Goal: Task Accomplishment & Management: Manage account settings

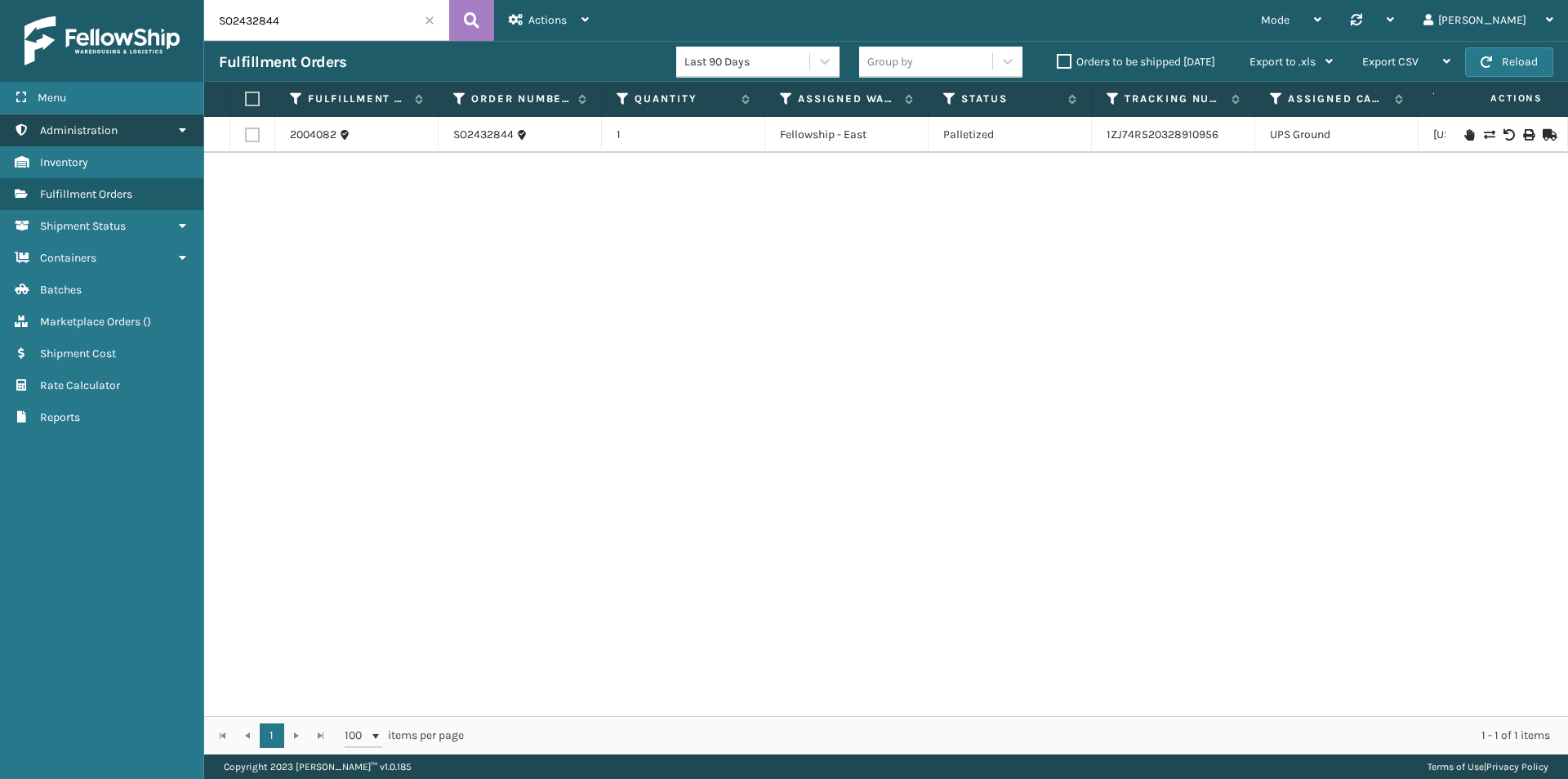
click at [106, 124] on span "Administration" at bounding box center [79, 130] width 78 height 14
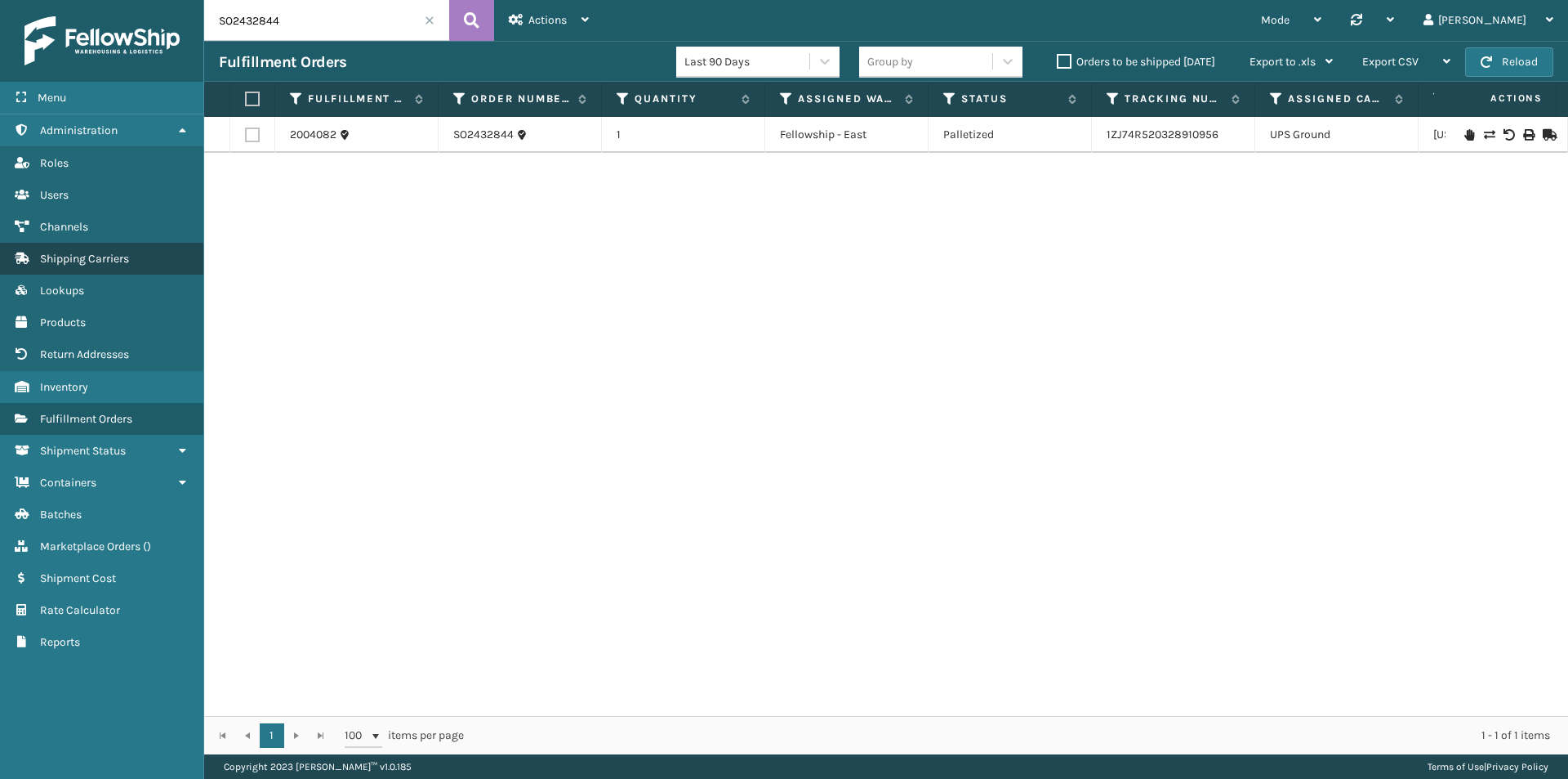
click at [100, 252] on span "Shipping Carriers" at bounding box center [84, 258] width 89 height 14
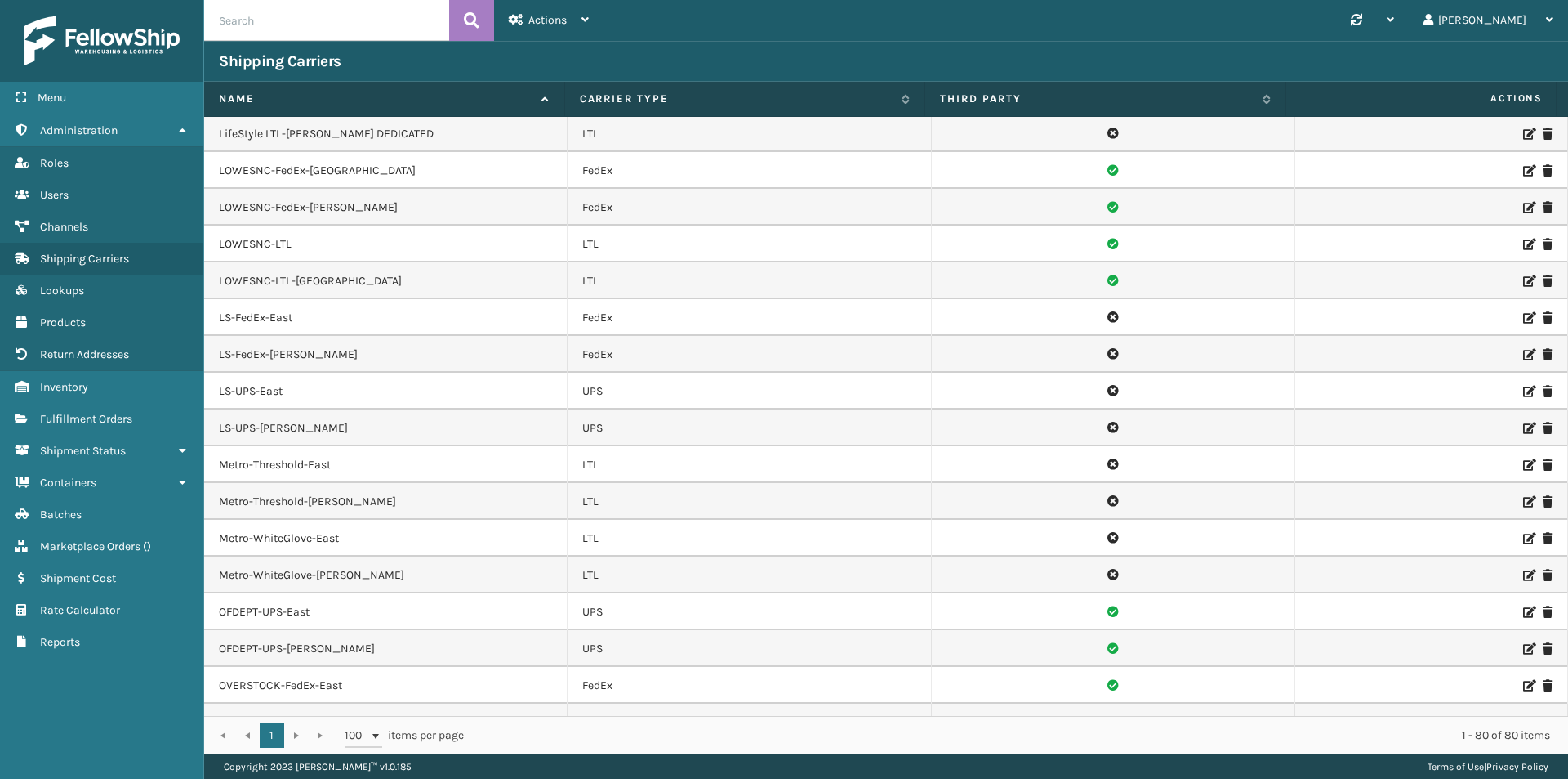
scroll to position [1444, 0]
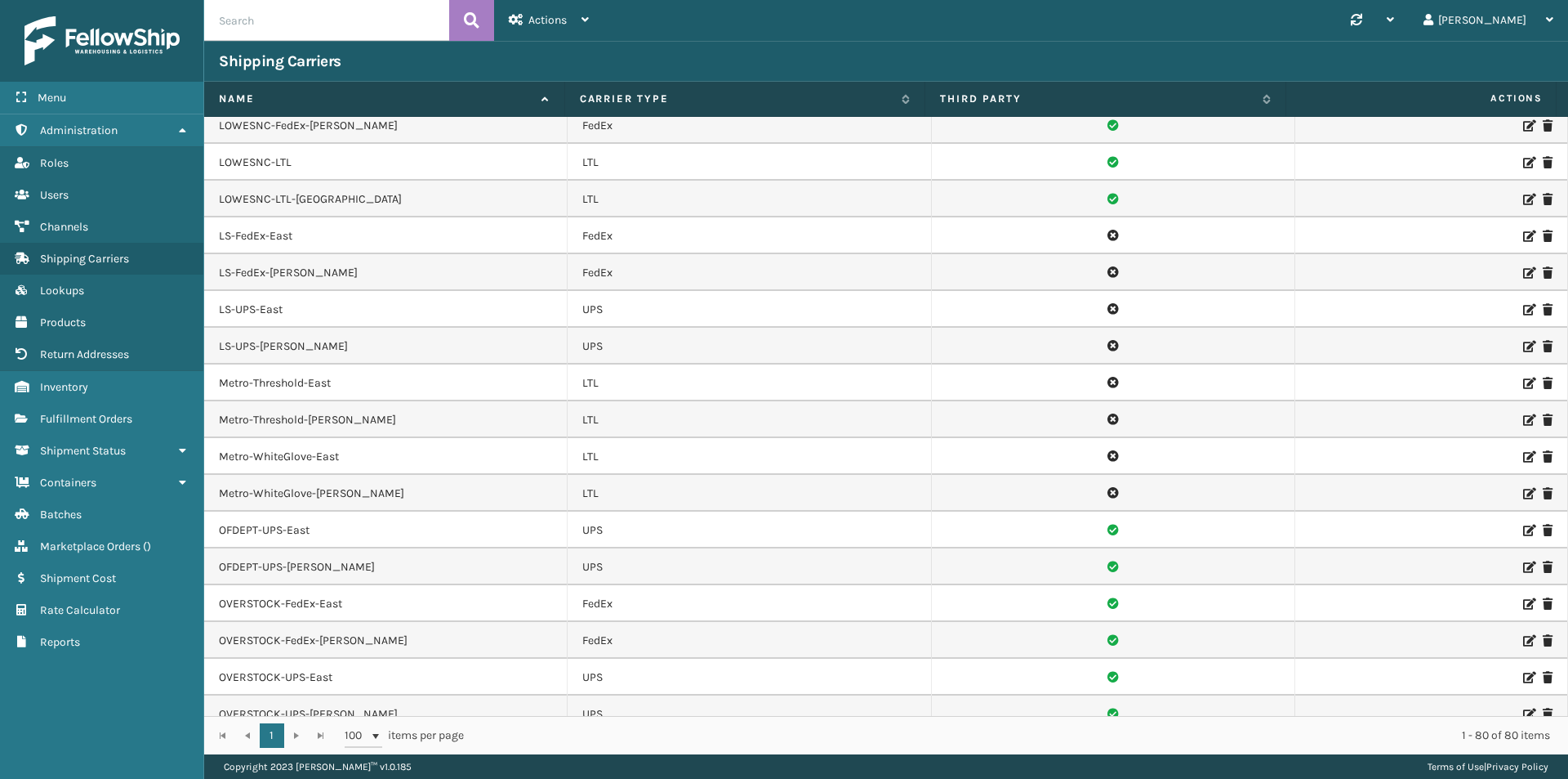
click at [1522, 382] on icon at bounding box center [1527, 383] width 10 height 12
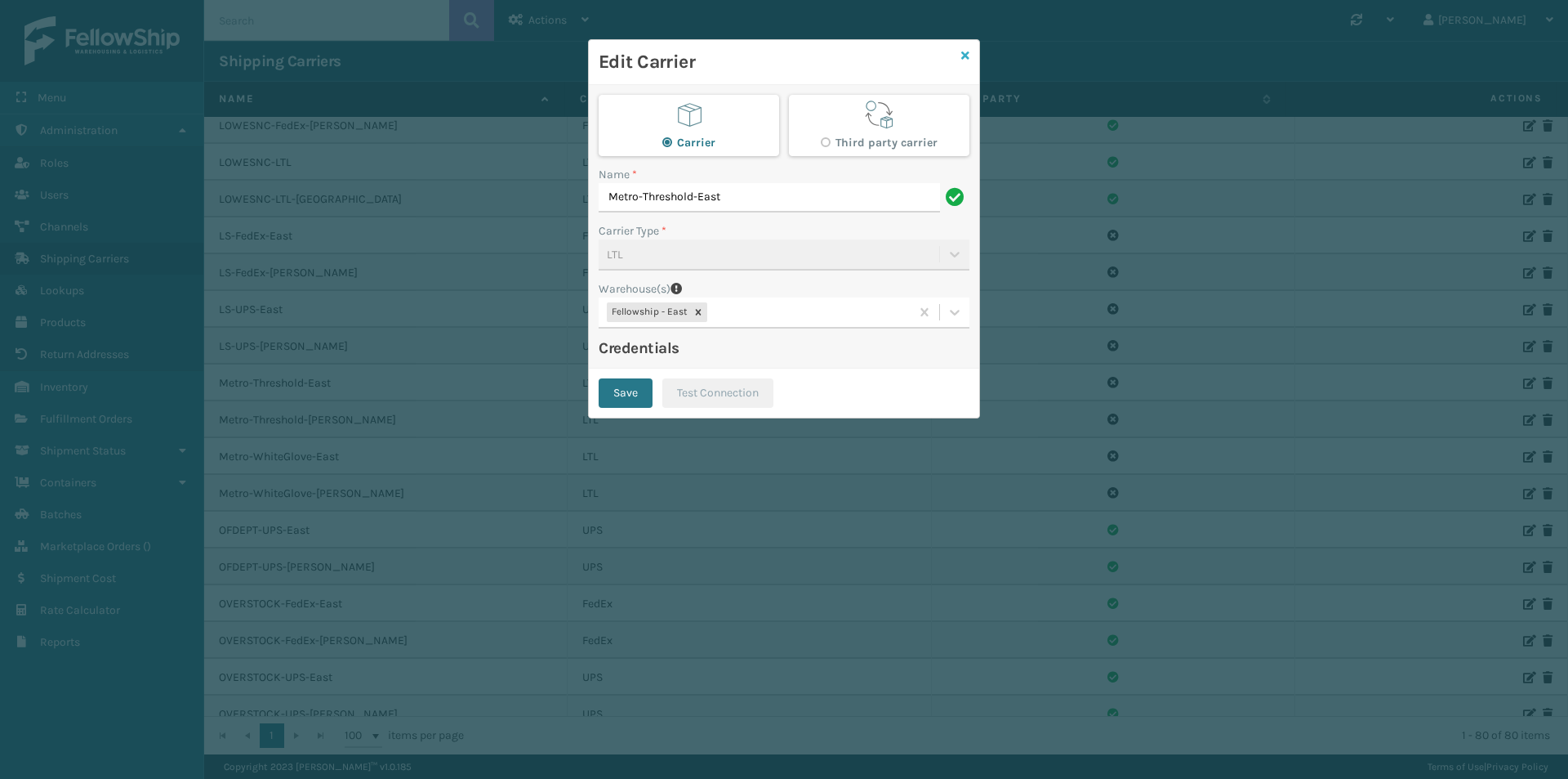
click at [964, 53] on icon at bounding box center [965, 56] width 8 height 12
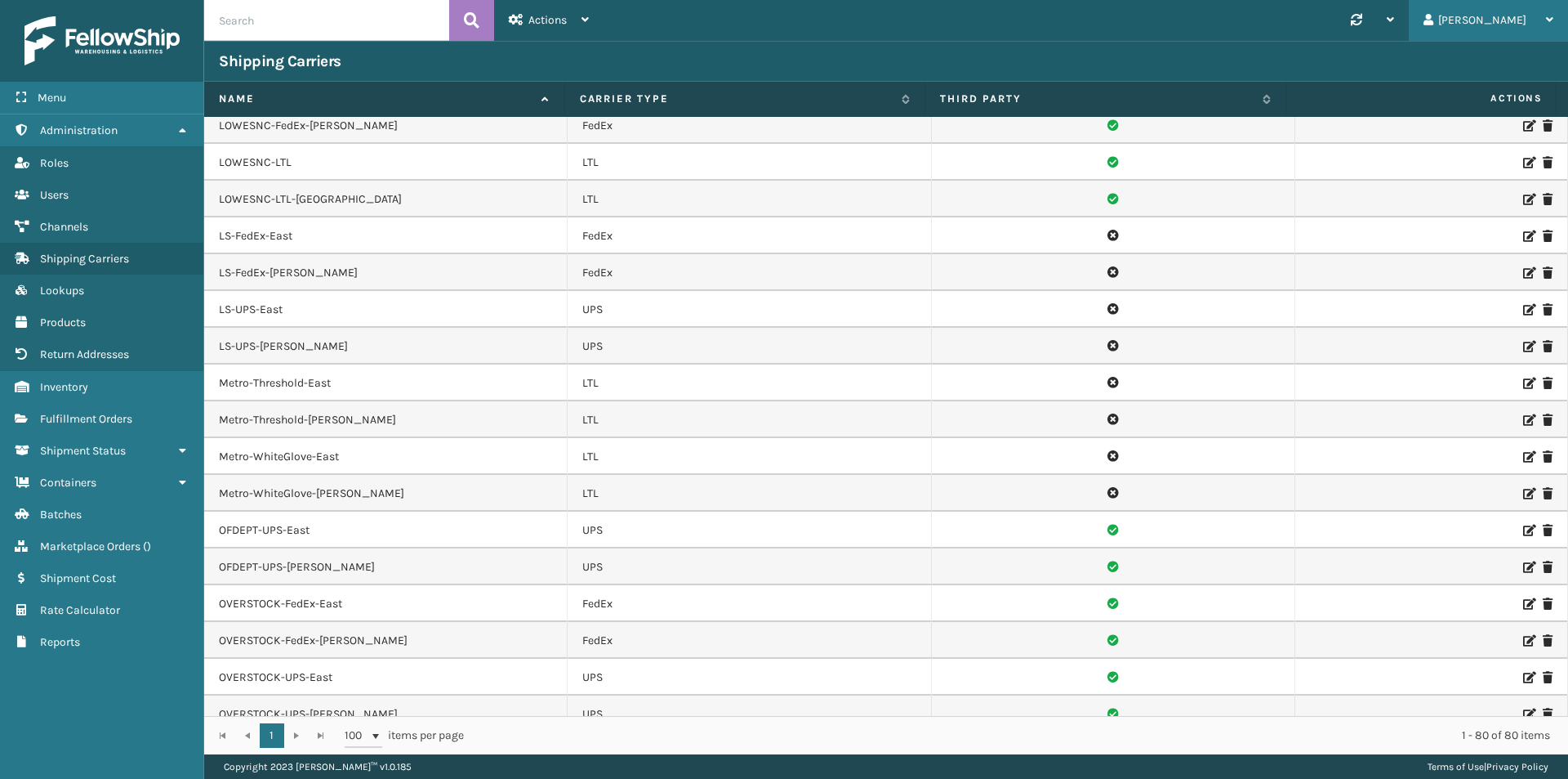
click at [1520, 13] on div "[PERSON_NAME]" at bounding box center [1488, 20] width 130 height 41
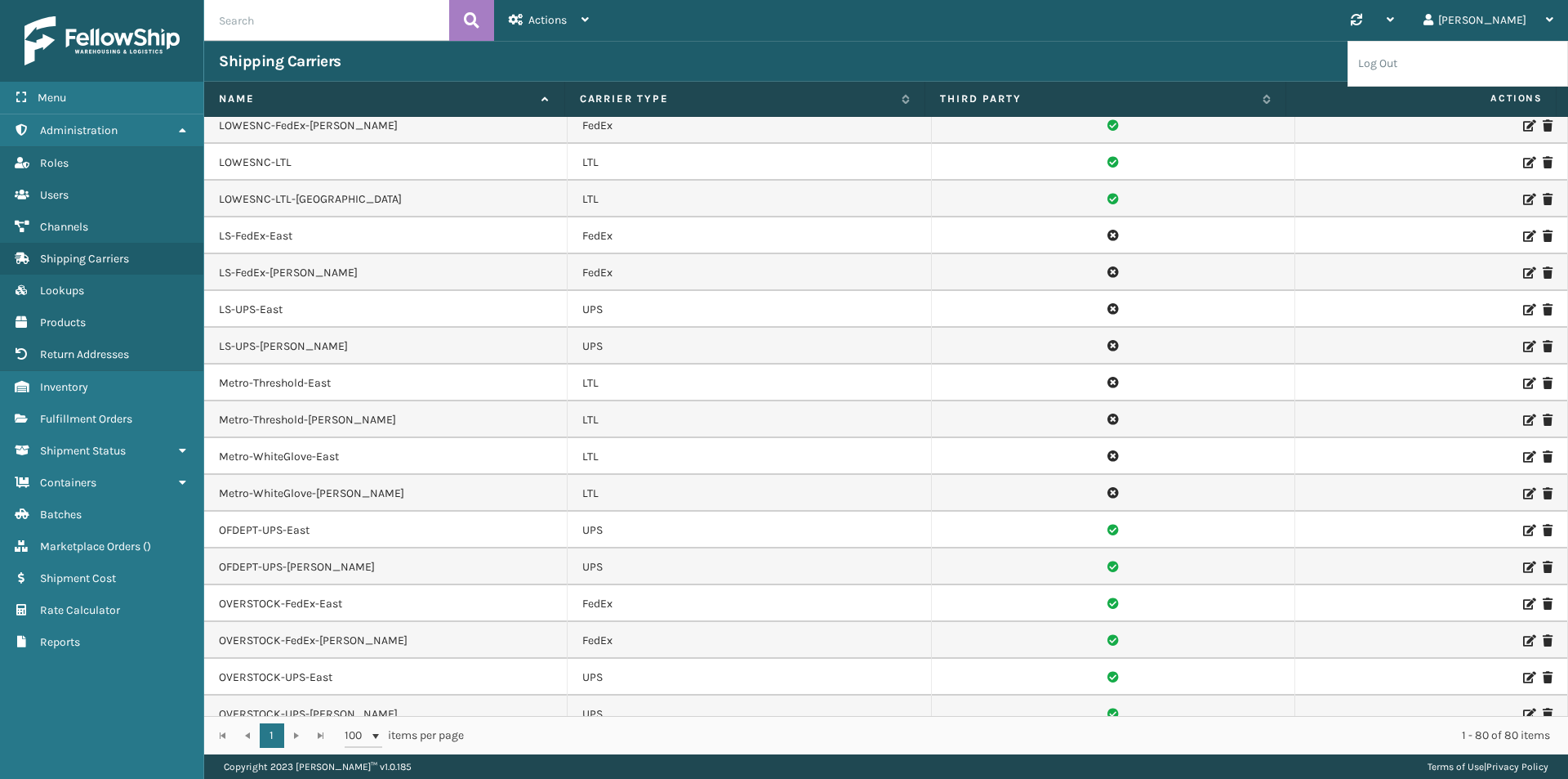
click at [1216, 31] on div "Synchronise all channels [PERSON_NAME] Log Out" at bounding box center [1085, 20] width 964 height 41
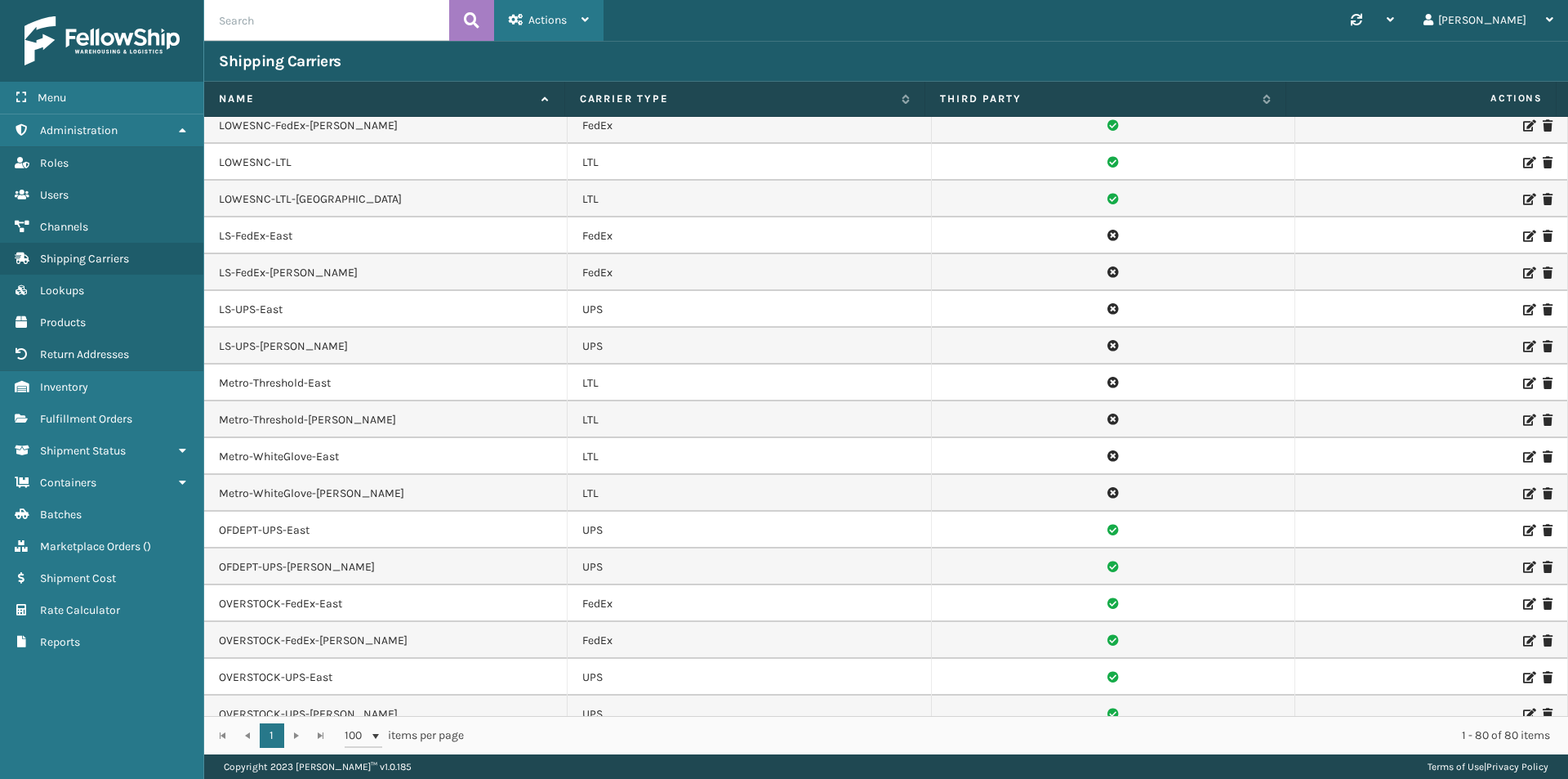
click at [555, 23] on span "Actions" at bounding box center [547, 19] width 38 height 14
click at [559, 65] on button "New Carrier" at bounding box center [603, 63] width 218 height 42
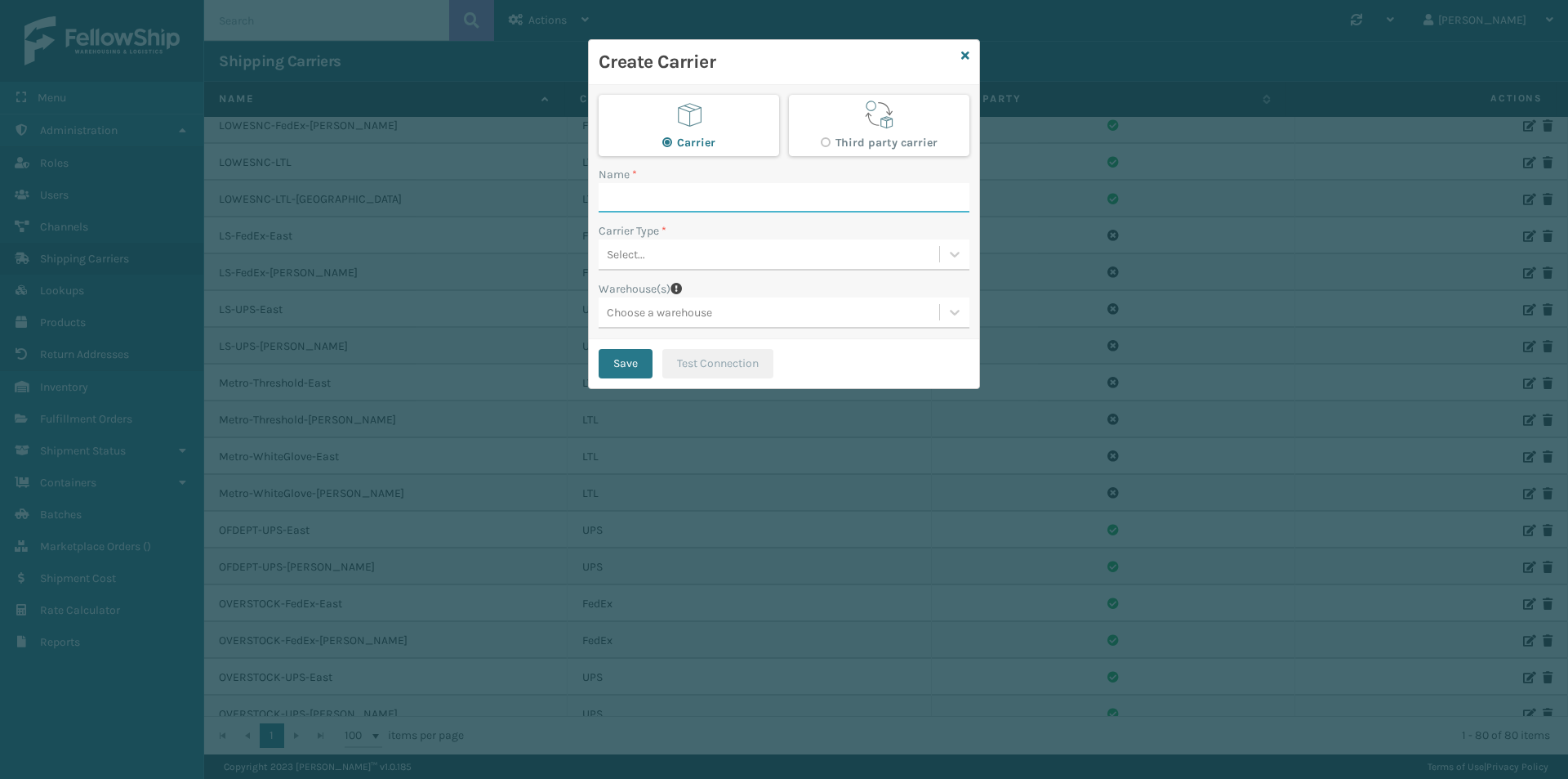
click at [704, 201] on input "Name *" at bounding box center [784, 197] width 371 height 29
type input "Metro-B2B-[PERSON_NAME]"
click at [648, 253] on div "Select..." at bounding box center [768, 254] width 341 height 27
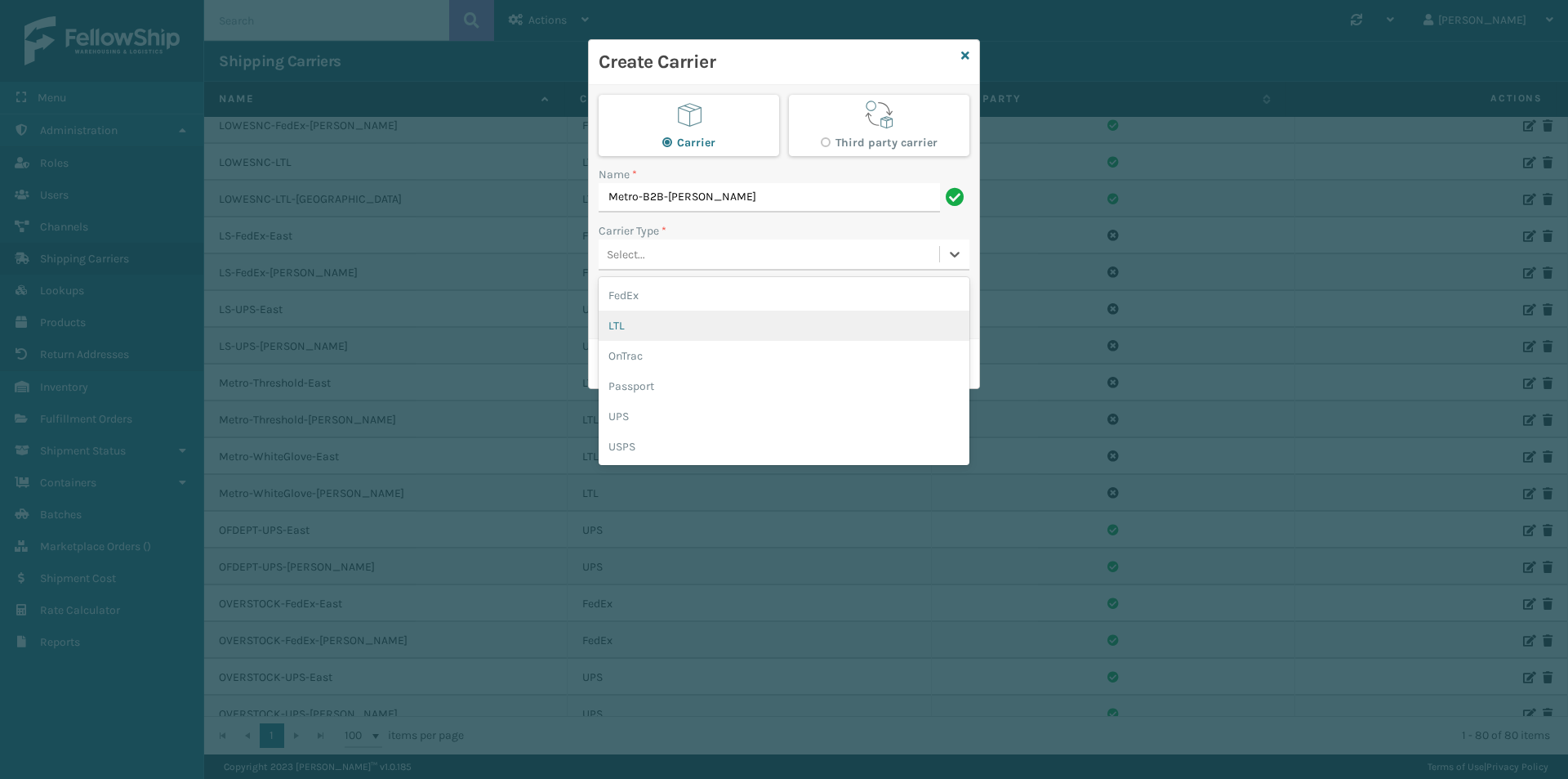
click at [667, 326] on div "LTL" at bounding box center [784, 325] width 371 height 30
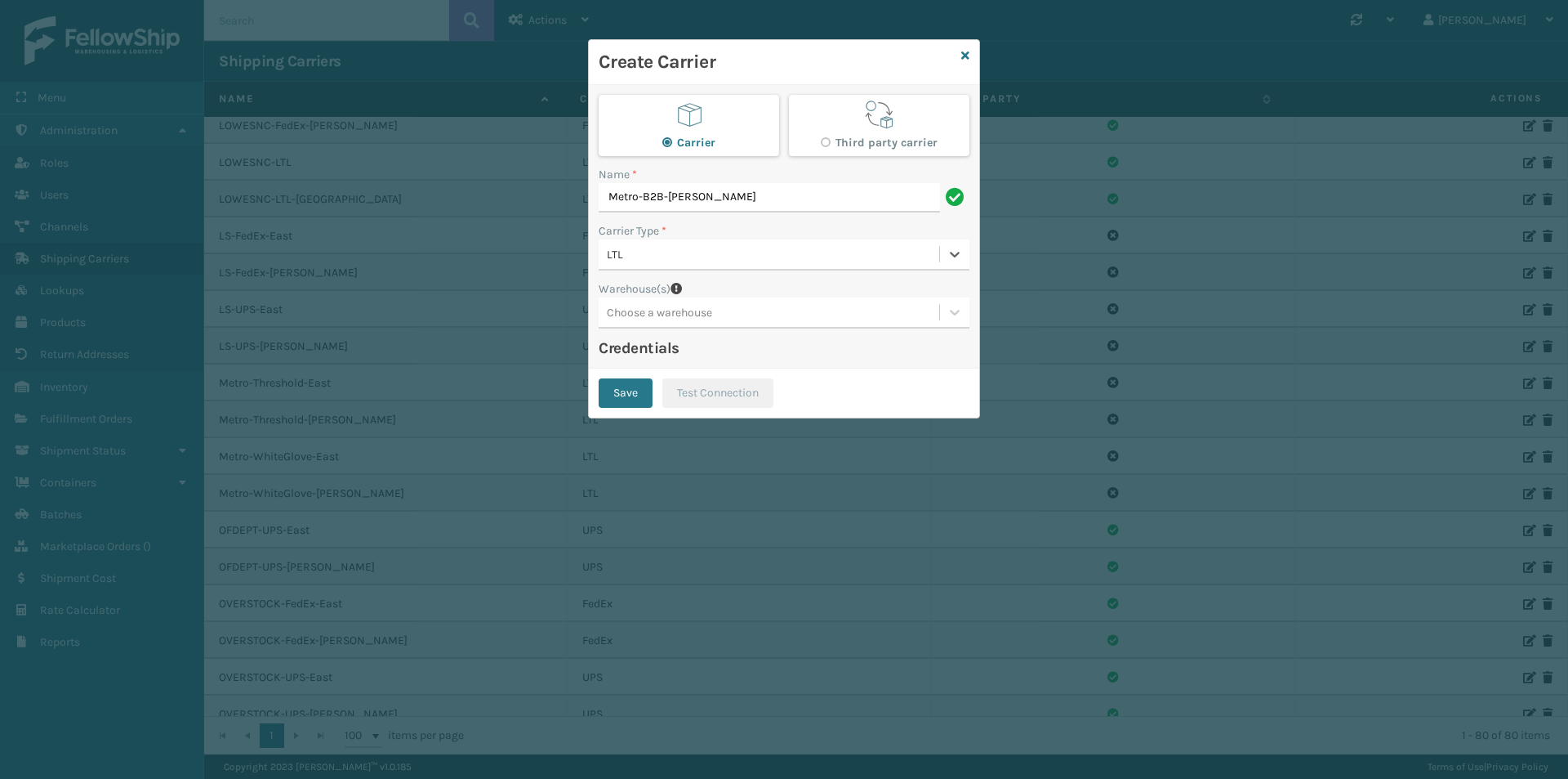
click at [701, 304] on div "Choose a warehouse" at bounding box center [659, 312] width 105 height 17
click at [695, 385] on div "[PERSON_NAME] (Ironlink Logistics)" at bounding box center [784, 383] width 371 height 30
click at [637, 391] on button "Save" at bounding box center [625, 393] width 54 height 29
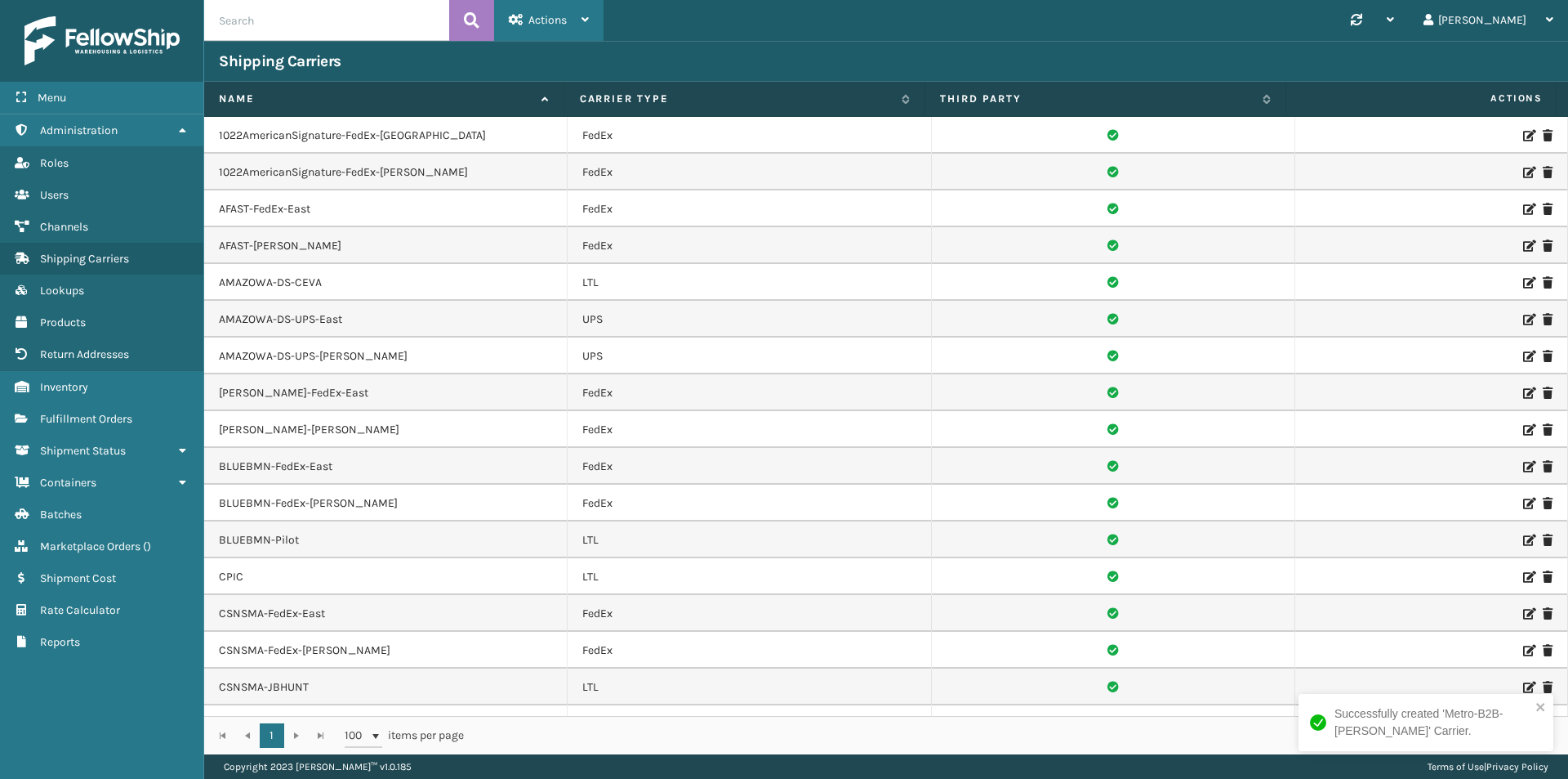
click at [557, 4] on div "Actions" at bounding box center [549, 20] width 80 height 41
click at [566, 69] on button "New Carrier" at bounding box center [603, 63] width 218 height 42
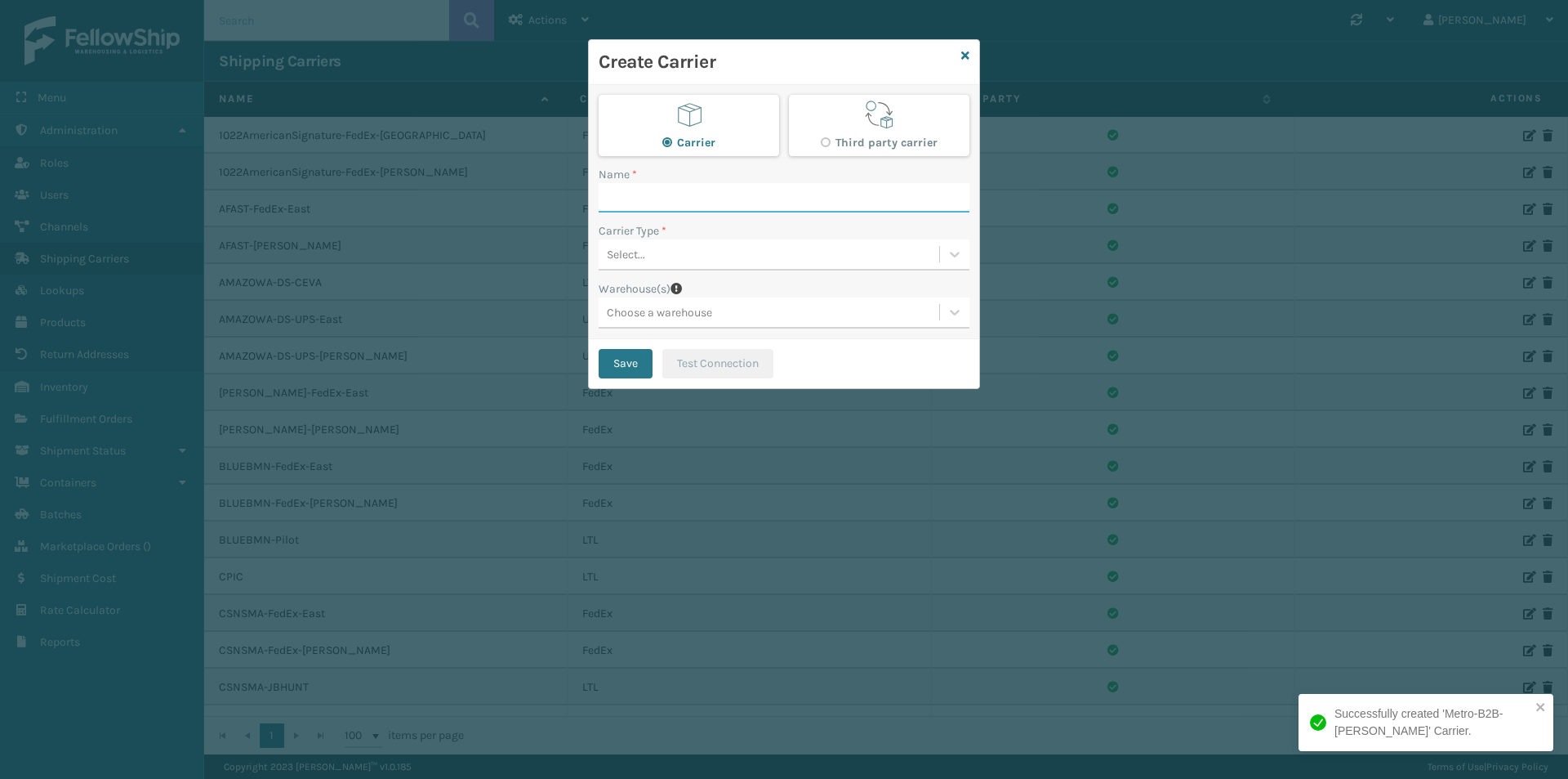
click at [693, 205] on input "Name *" at bounding box center [784, 197] width 371 height 29
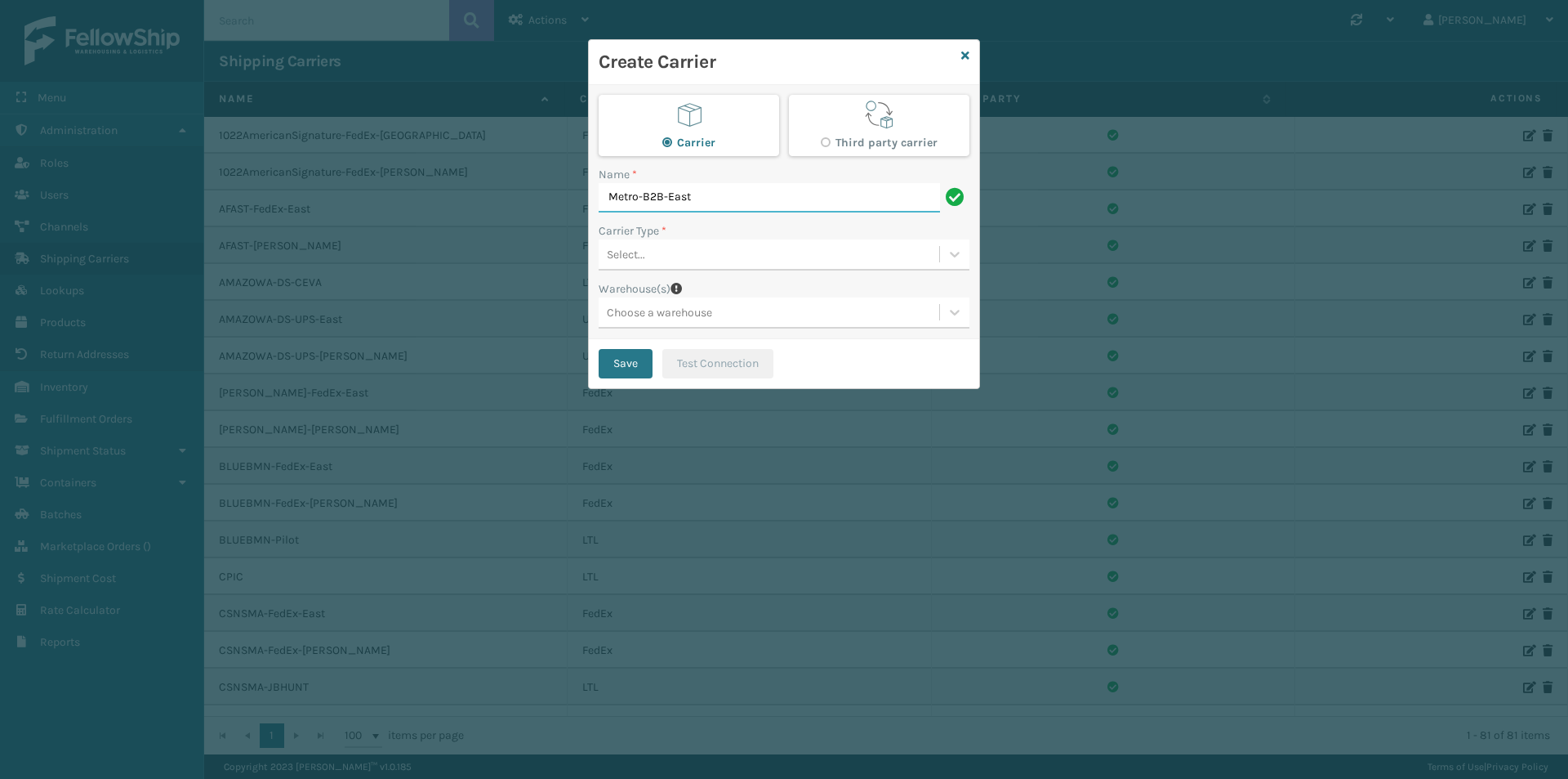
type input "Metro-B2B-East"
click at [642, 255] on div "Select..." at bounding box center [626, 254] width 38 height 17
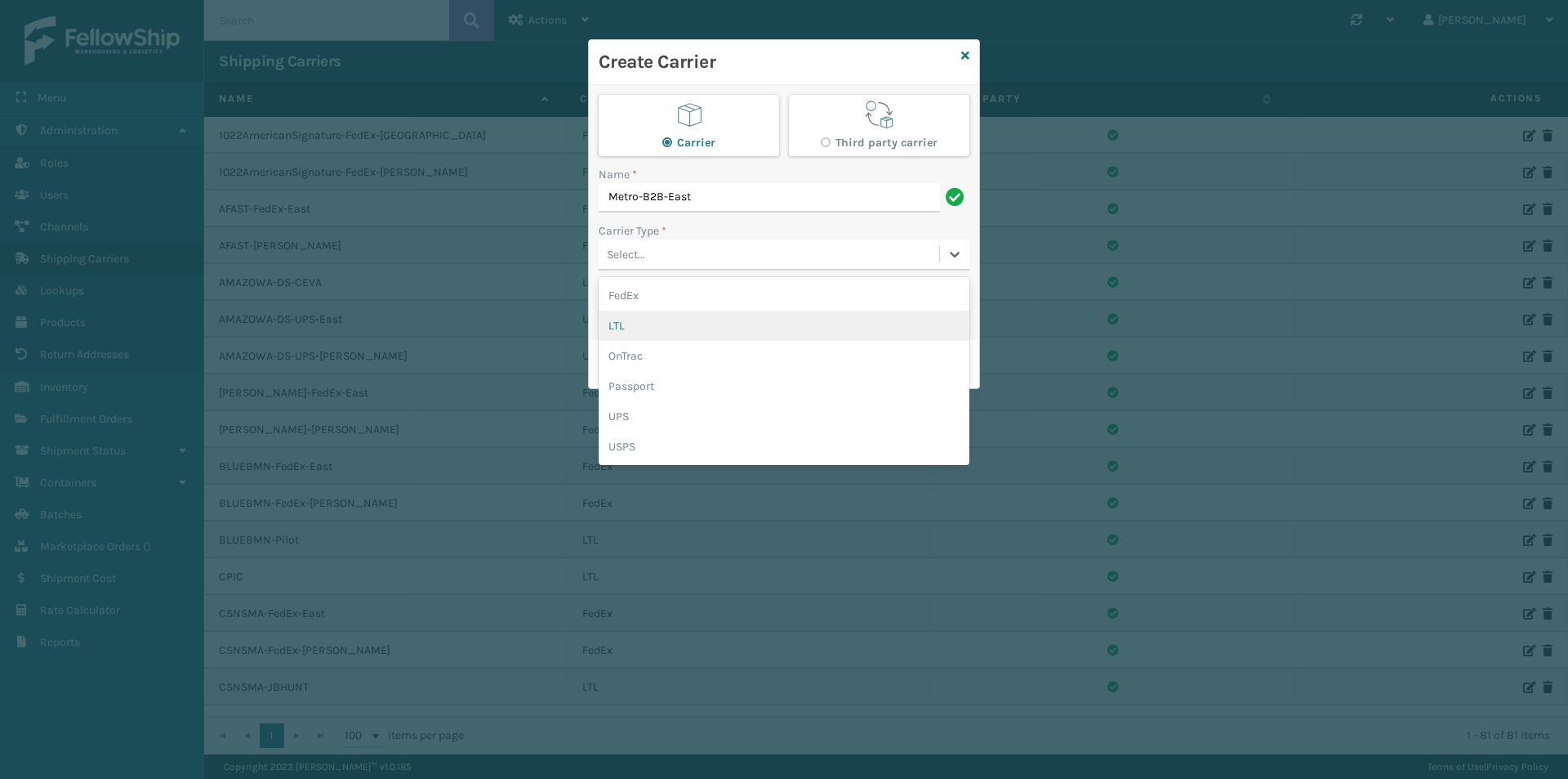
click at [662, 323] on div "LTL" at bounding box center [784, 325] width 371 height 30
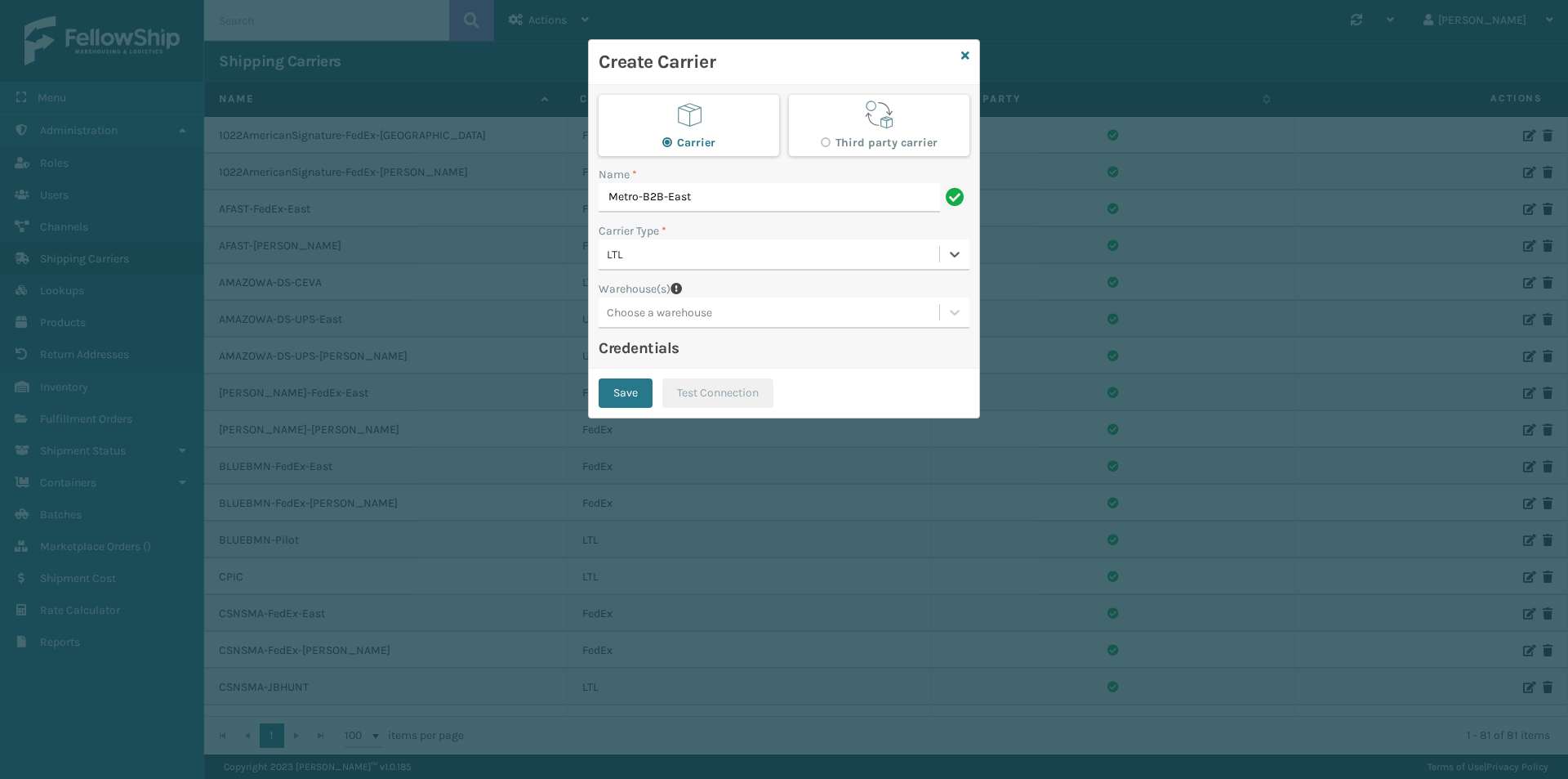
click at [668, 314] on div "Choose a warehouse" at bounding box center [659, 312] width 105 height 17
click at [676, 350] on div "Fellowship - East" at bounding box center [784, 353] width 371 height 30
click at [634, 396] on button "Save" at bounding box center [625, 393] width 54 height 29
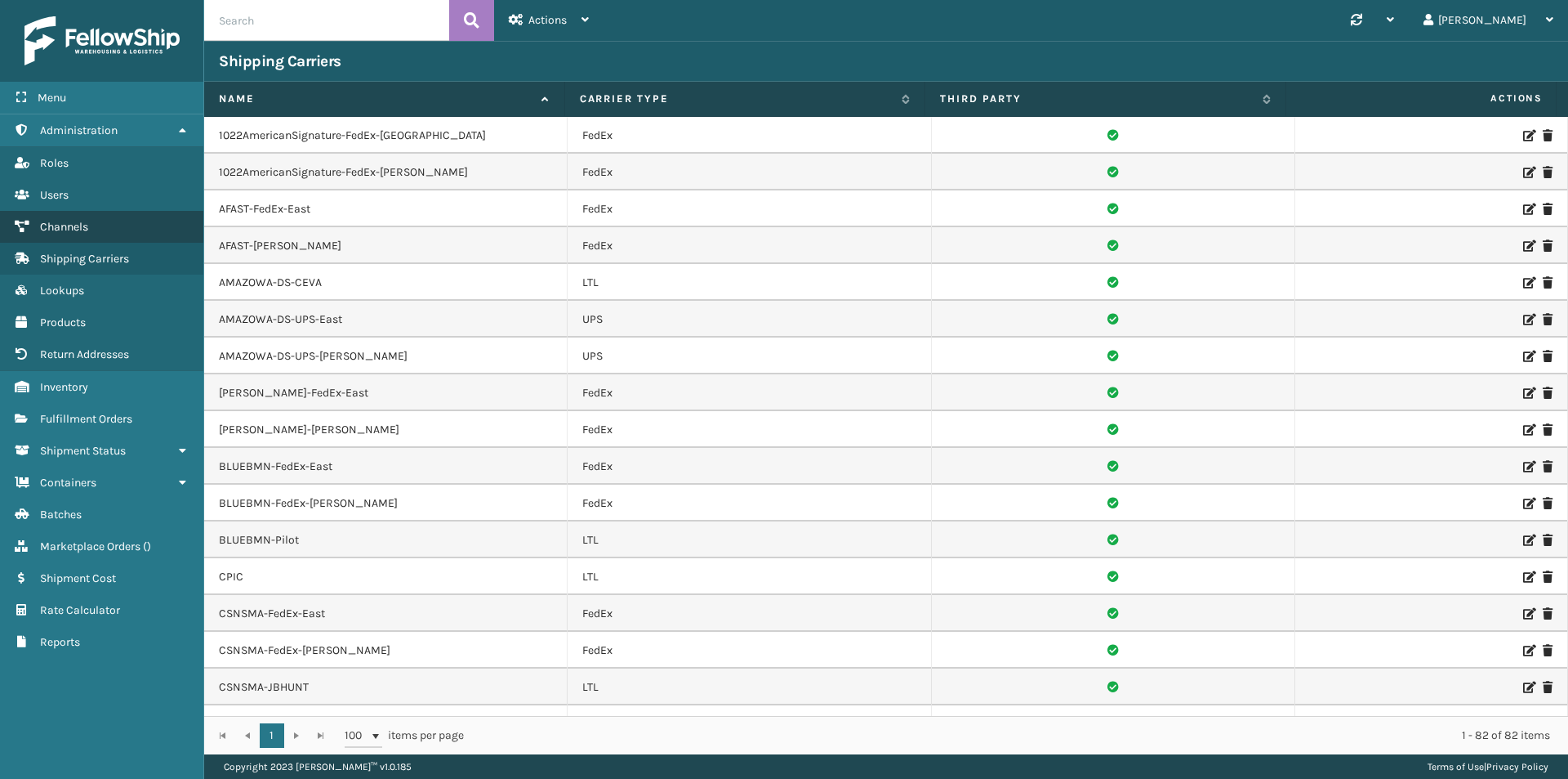
click at [79, 225] on span "Channels" at bounding box center [64, 226] width 48 height 14
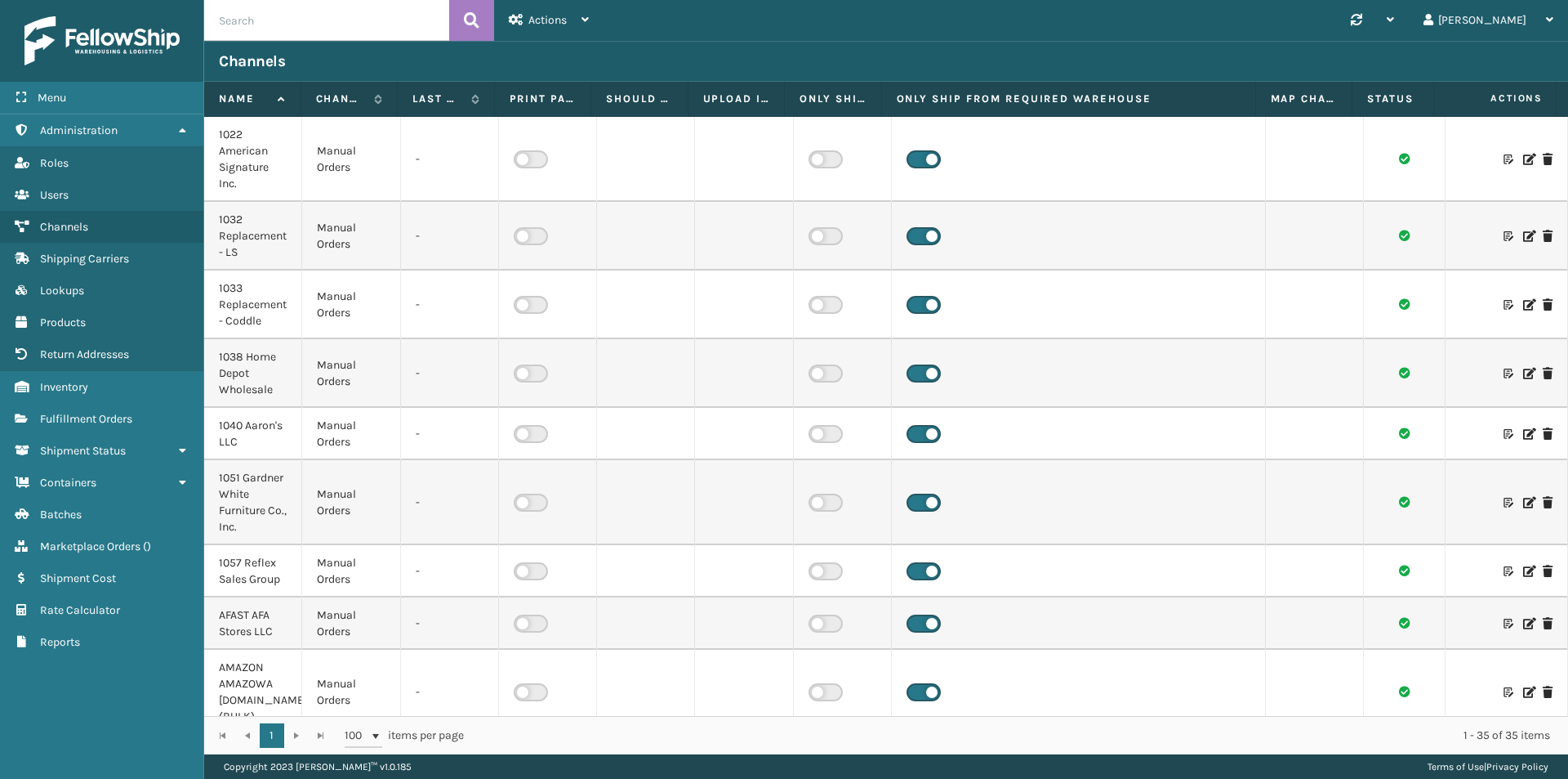
click at [1522, 432] on icon at bounding box center [1527, 433] width 10 height 12
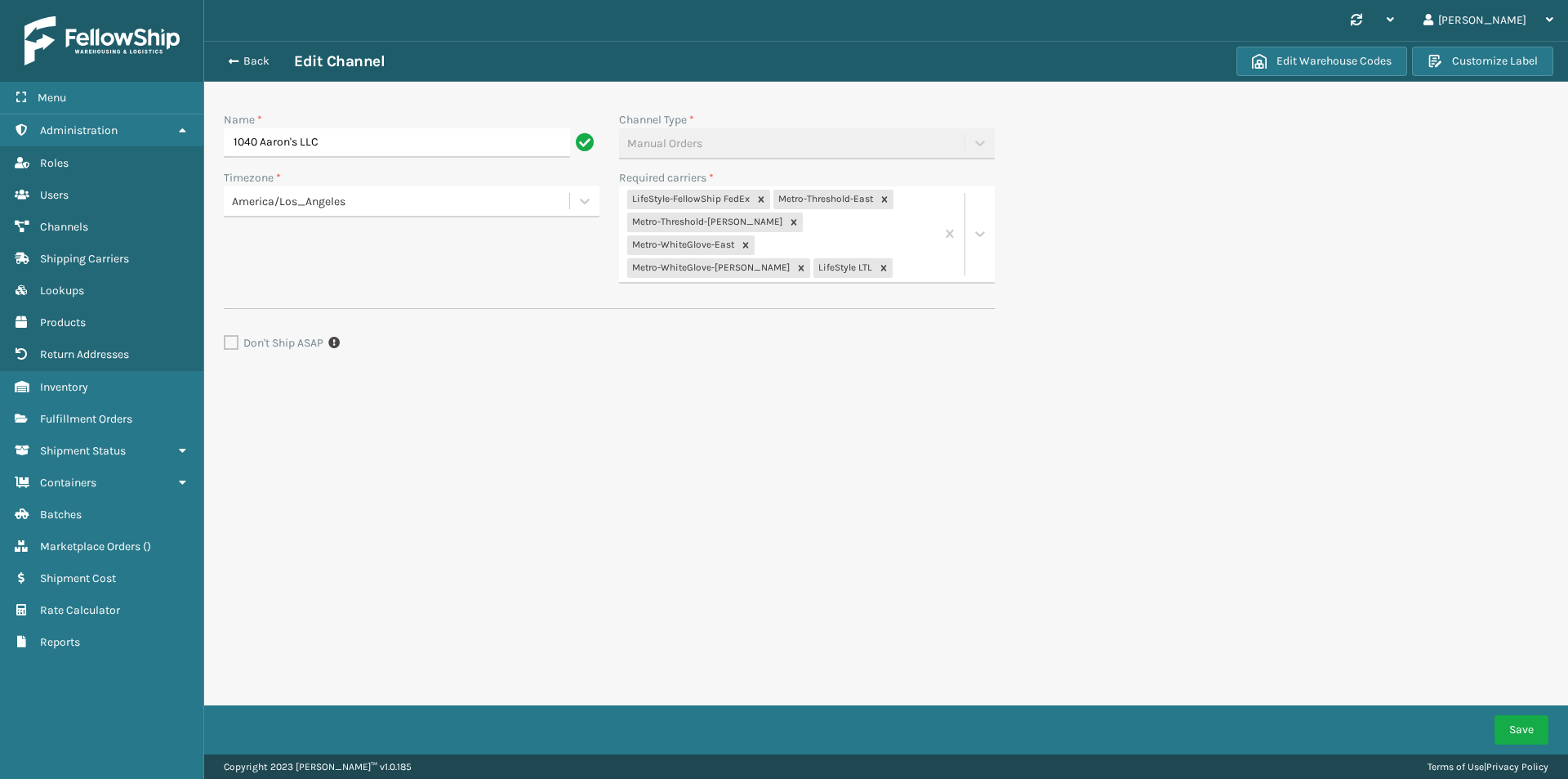
click at [927, 241] on div "LifeStyle-FellowShip FedEx Metro-Threshold-East Metro-[GEOGRAPHIC_DATA]-[PERSON…" at bounding box center [777, 234] width 316 height 96
click at [691, 390] on div "Metro-B2B-East" at bounding box center [806, 404] width 376 height 30
click at [848, 272] on div "LifeStyle-FellowShip FedEx Metro-Threshold-East Metro-[GEOGRAPHIC_DATA]-[PERSON…" at bounding box center [777, 245] width 316 height 118
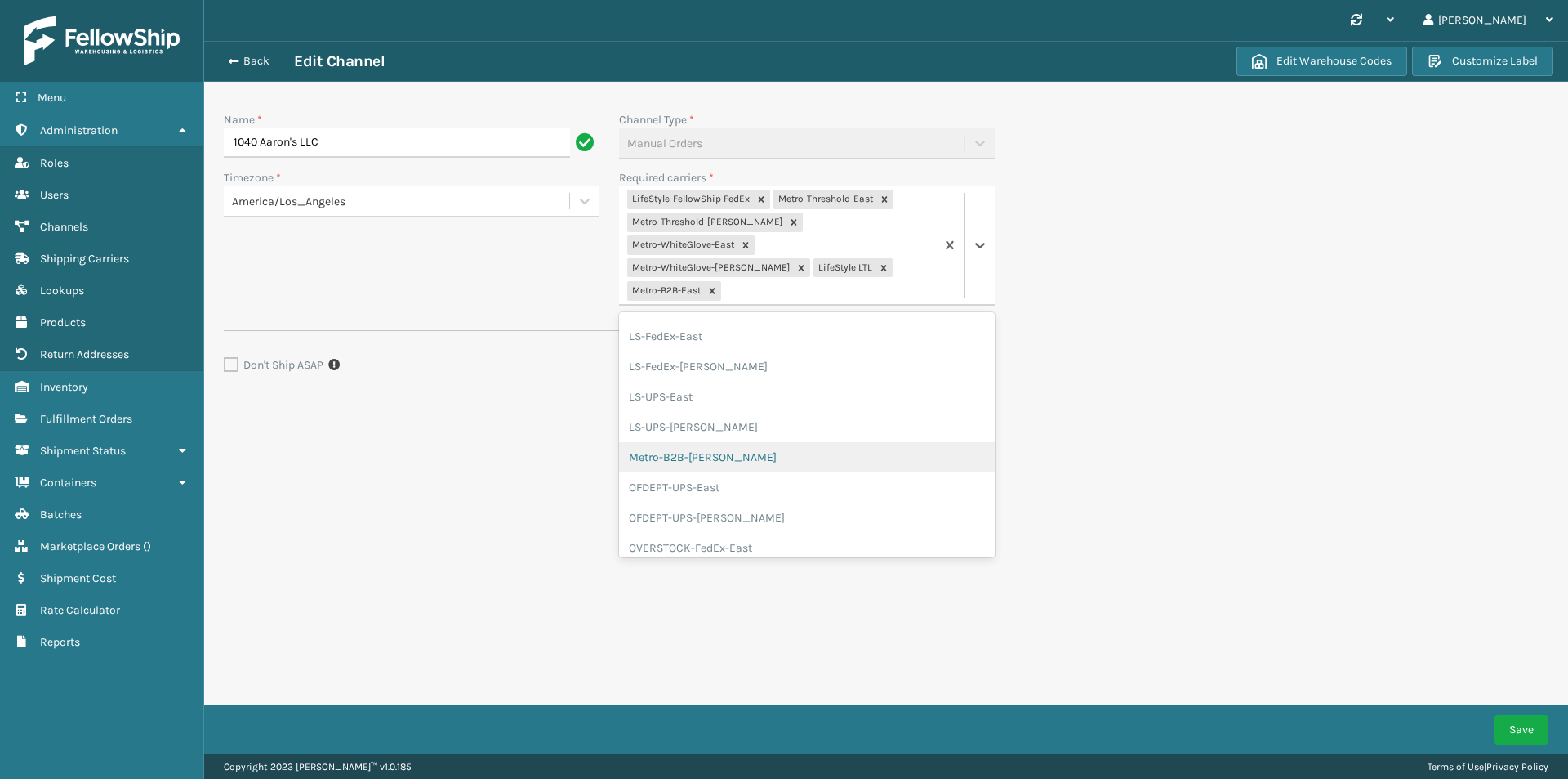
click at [709, 442] on div "Metro-B2B-[PERSON_NAME]" at bounding box center [806, 456] width 376 height 30
click at [1532, 726] on button "Save" at bounding box center [1520, 730] width 54 height 29
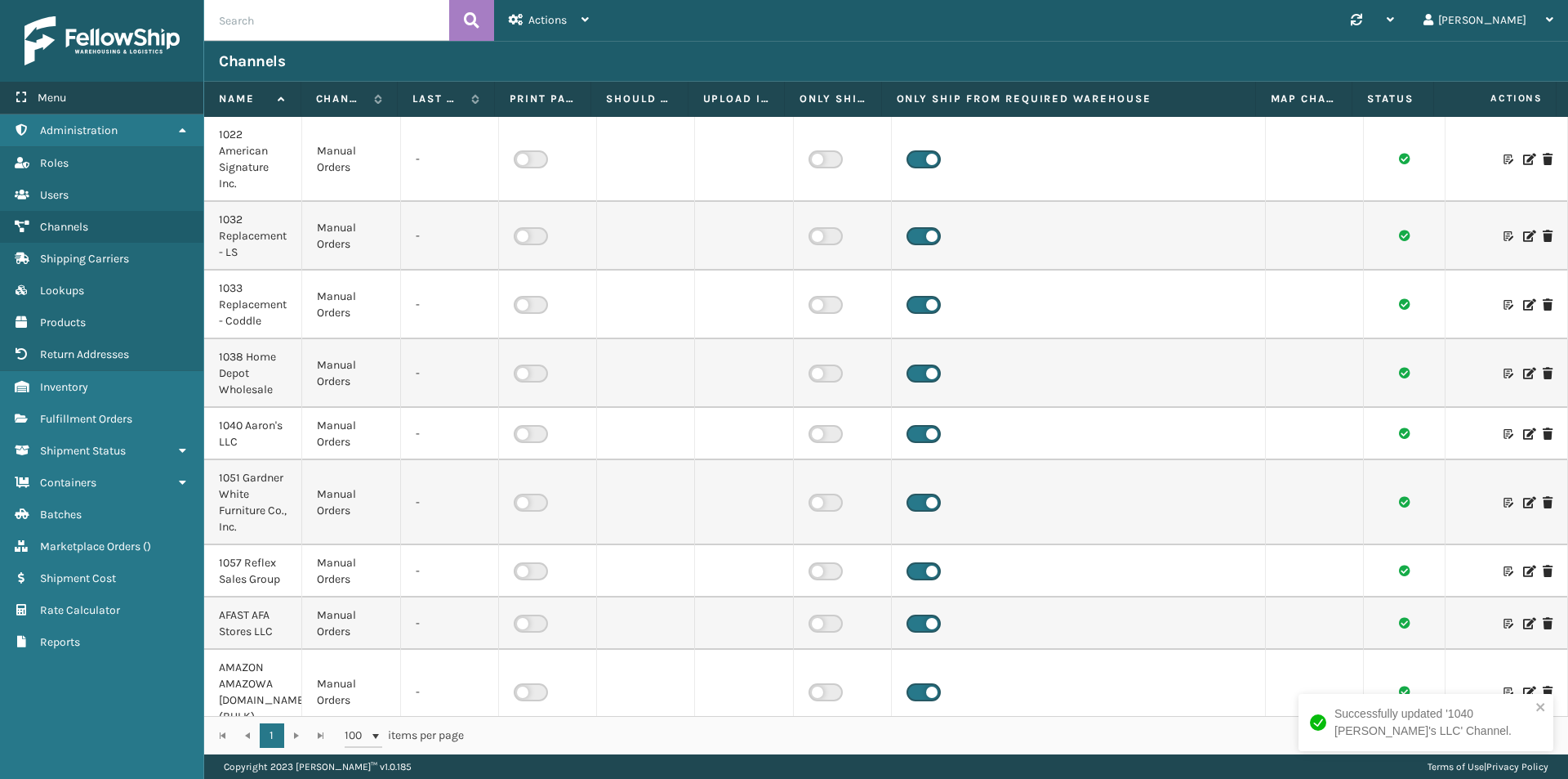
click at [75, 91] on div "Menu" at bounding box center [101, 98] width 203 height 33
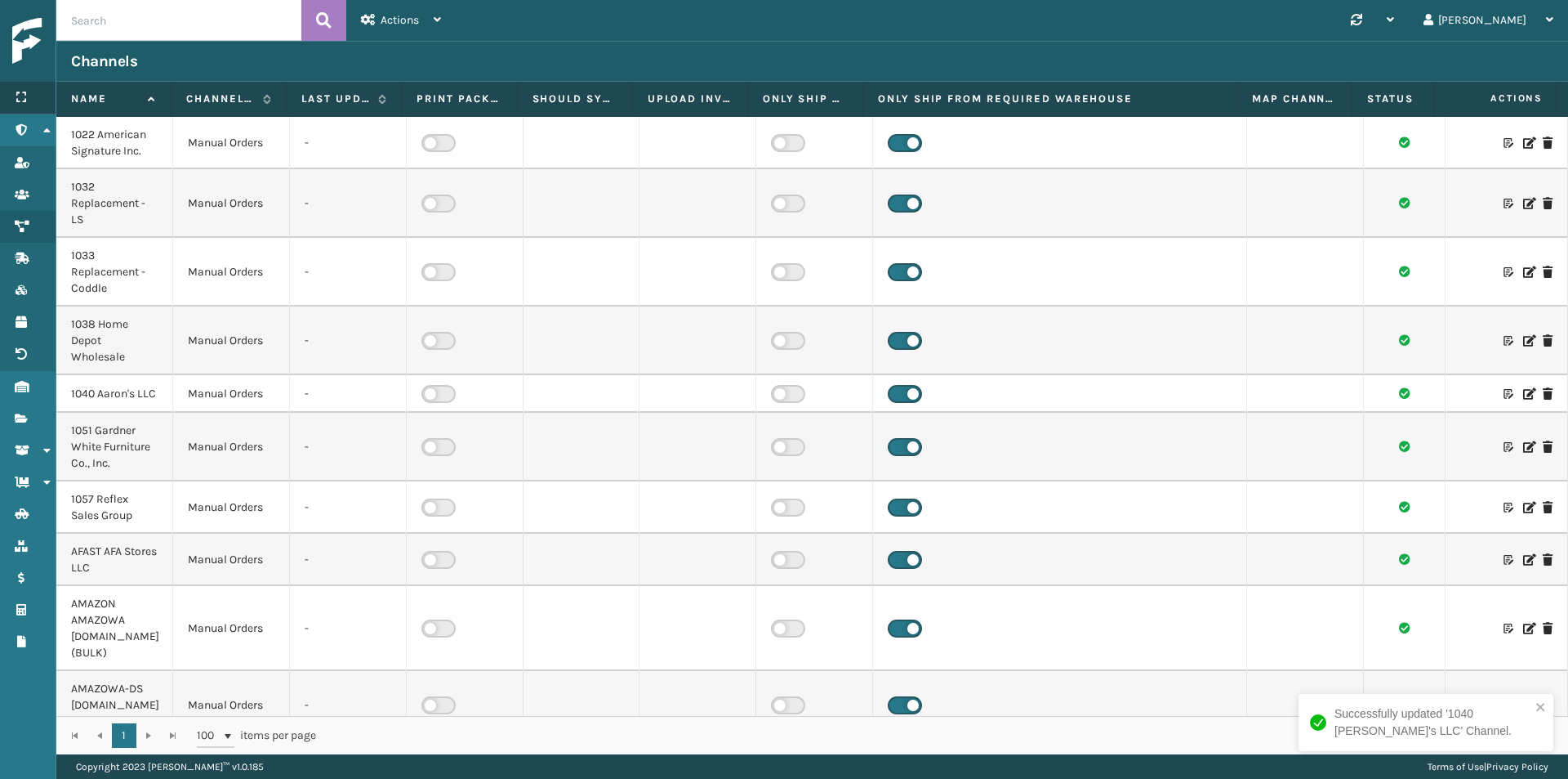
click at [26, 101] on icon at bounding box center [21, 97] width 13 height 12
